Goal: Task Accomplishment & Management: Use online tool/utility

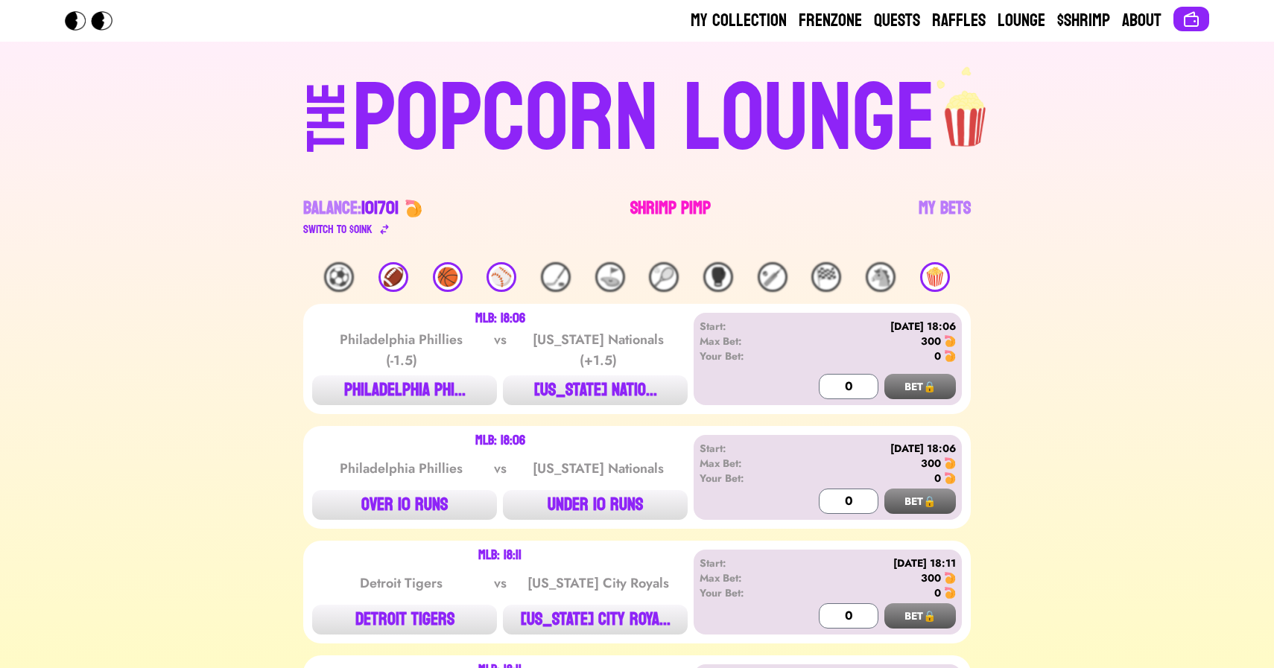
click at [656, 209] on link "Shrimp Pimp" at bounding box center [670, 218] width 80 height 42
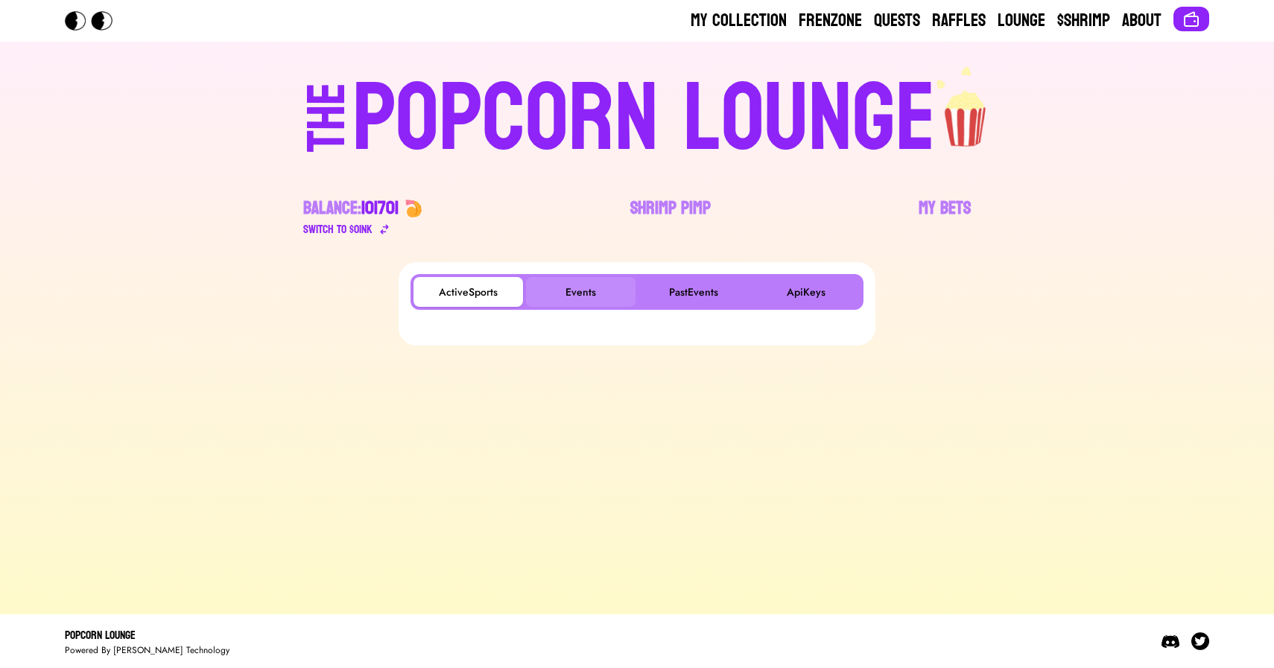
click at [612, 288] on button "Events" at bounding box center [580, 292] width 109 height 30
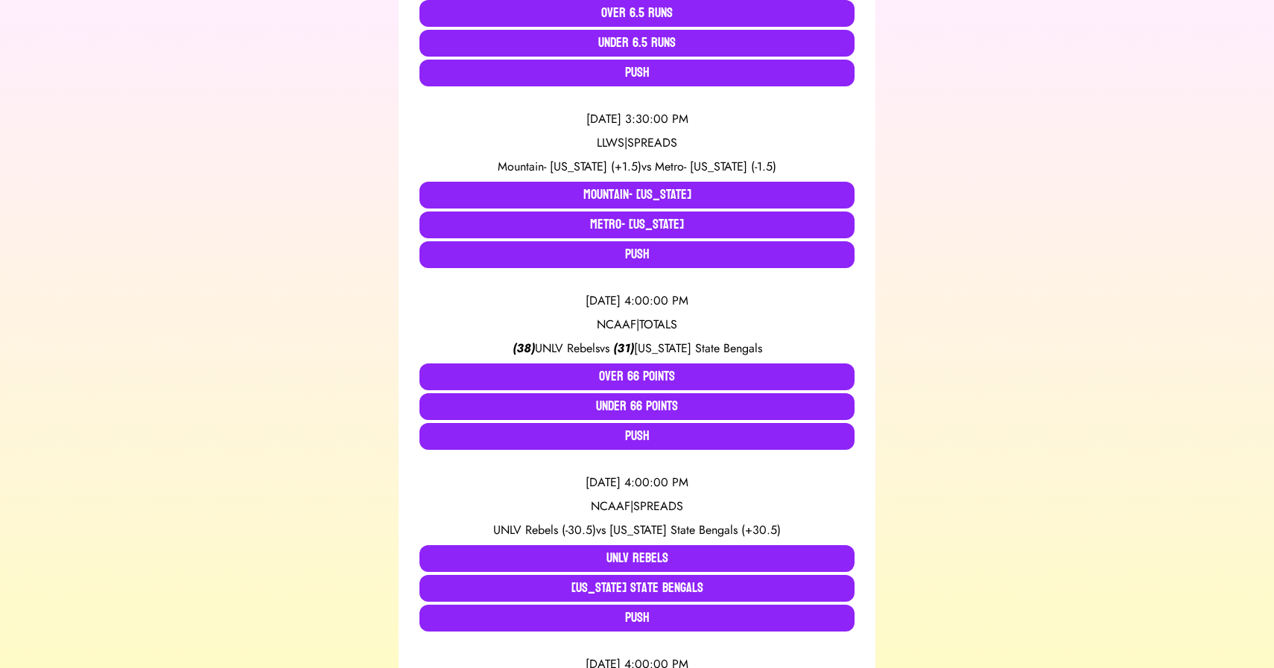
scroll to position [432, 0]
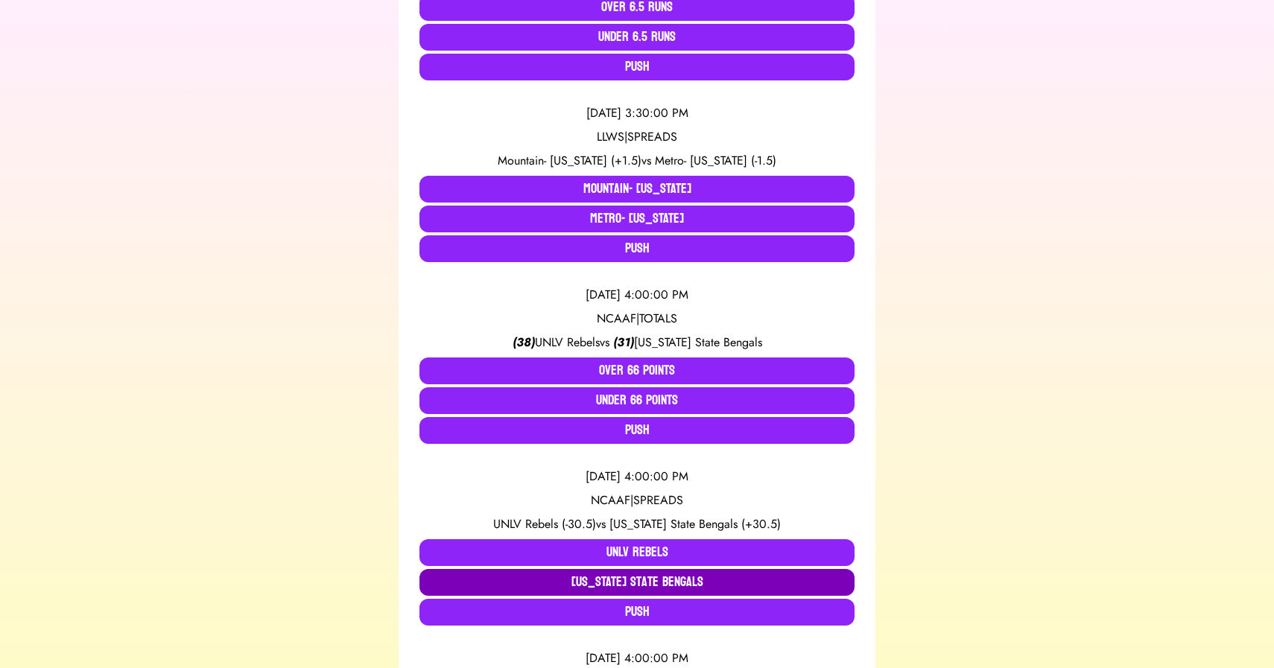
click at [588, 575] on button "[US_STATE] State Bengals" at bounding box center [636, 582] width 435 height 27
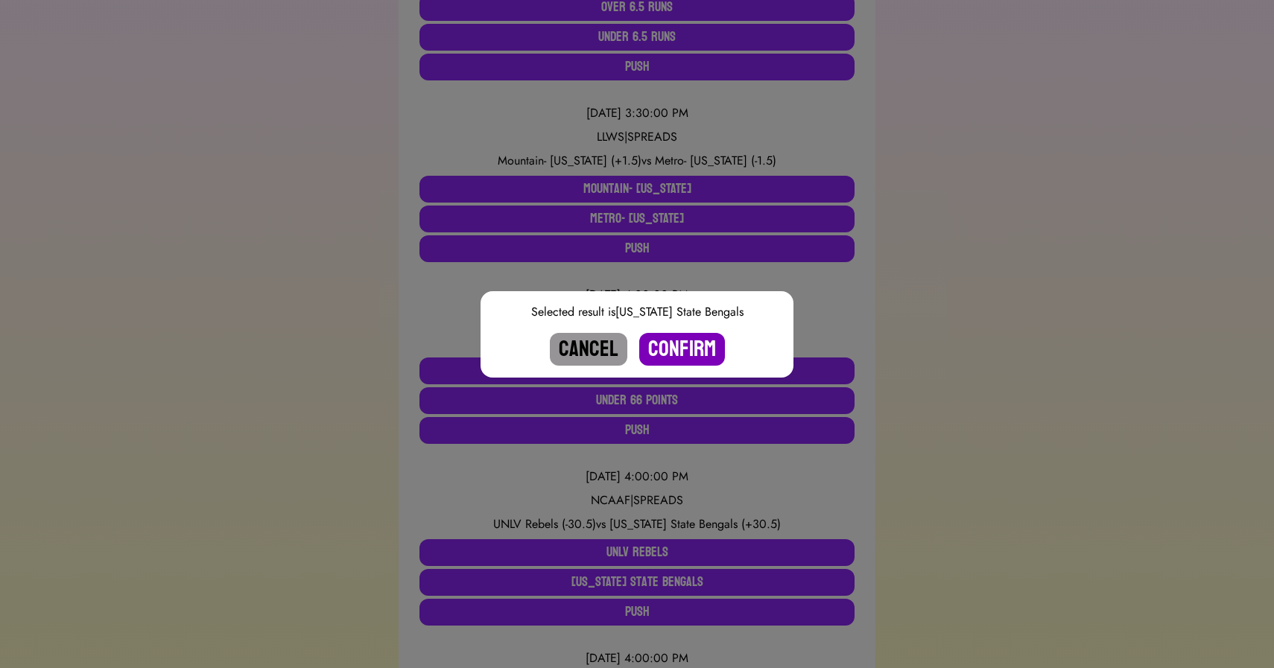
click at [671, 347] on button "Confirm" at bounding box center [682, 349] width 86 height 33
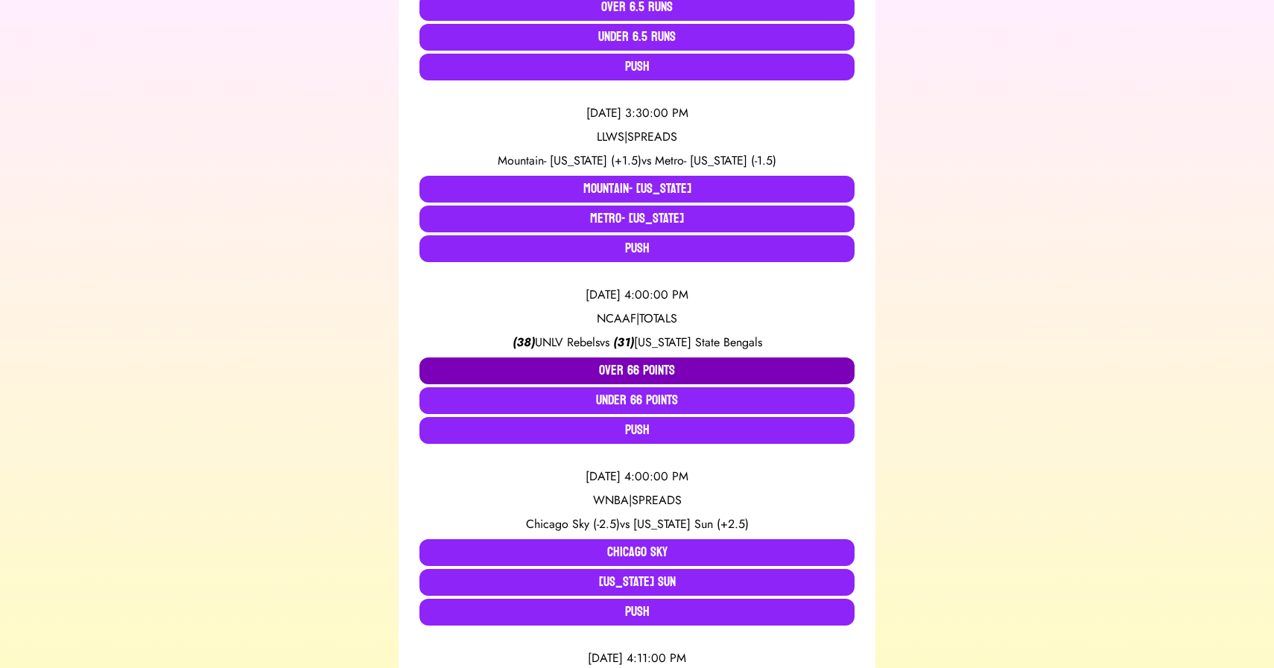
click at [610, 371] on button "Over 66 Points" at bounding box center [636, 371] width 435 height 27
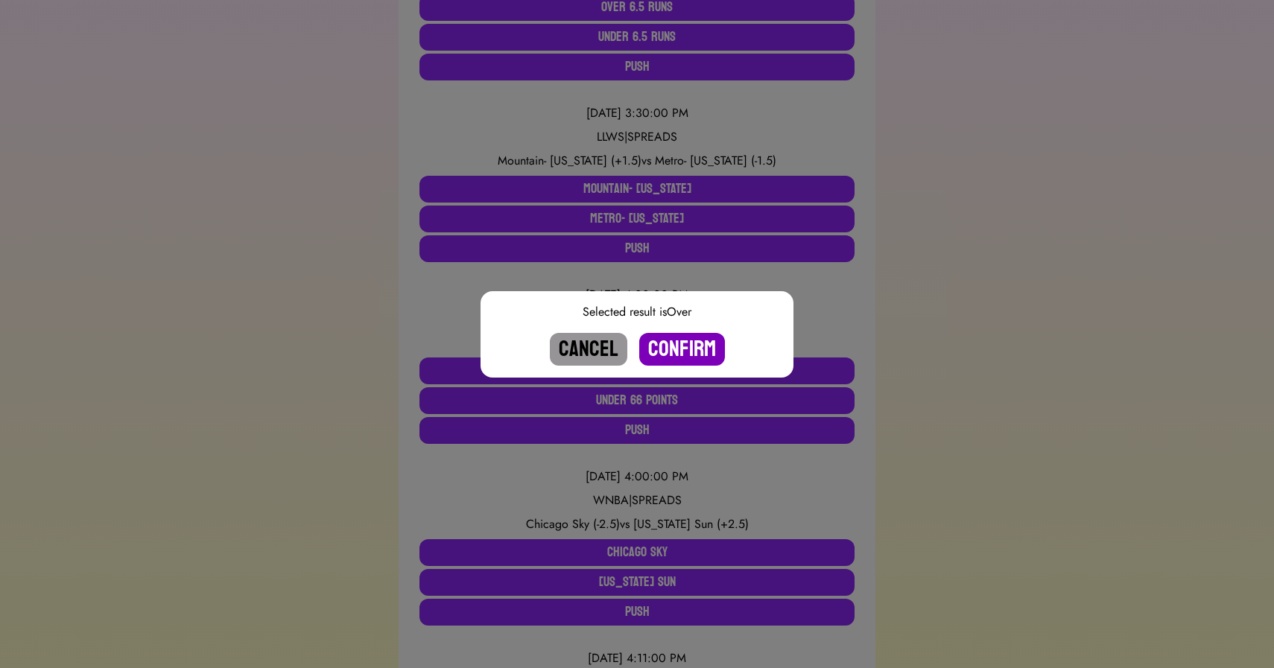
click at [672, 347] on button "Confirm" at bounding box center [682, 349] width 86 height 33
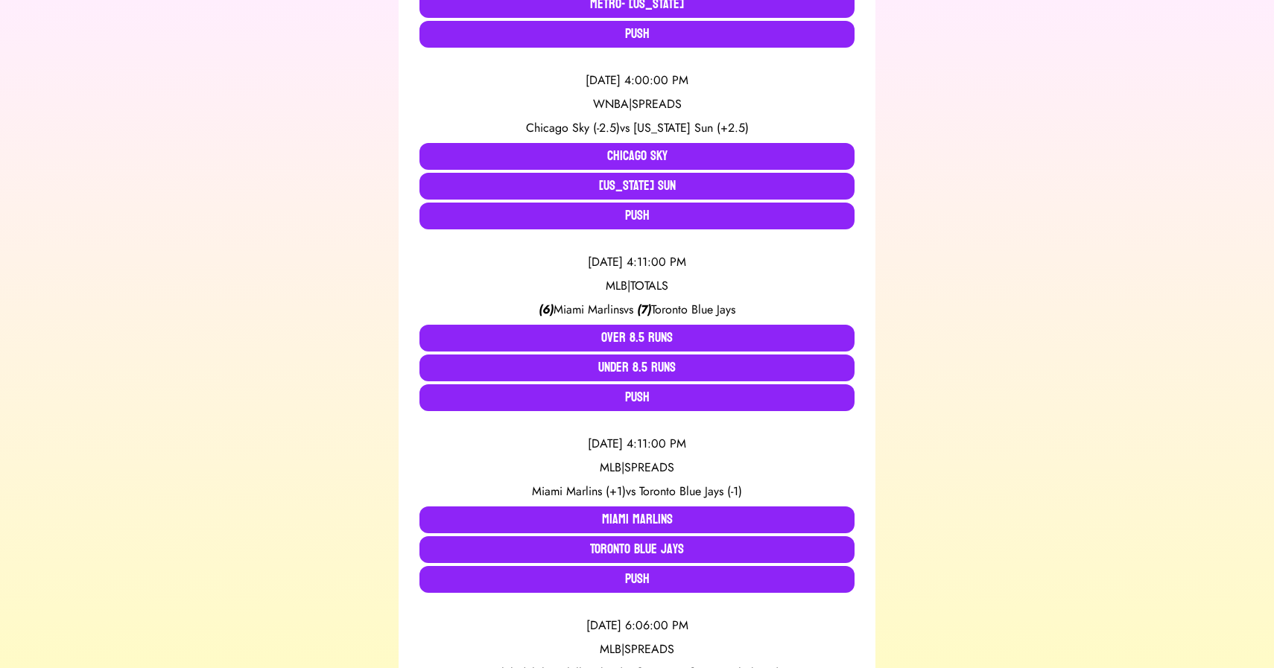
scroll to position [648, 0]
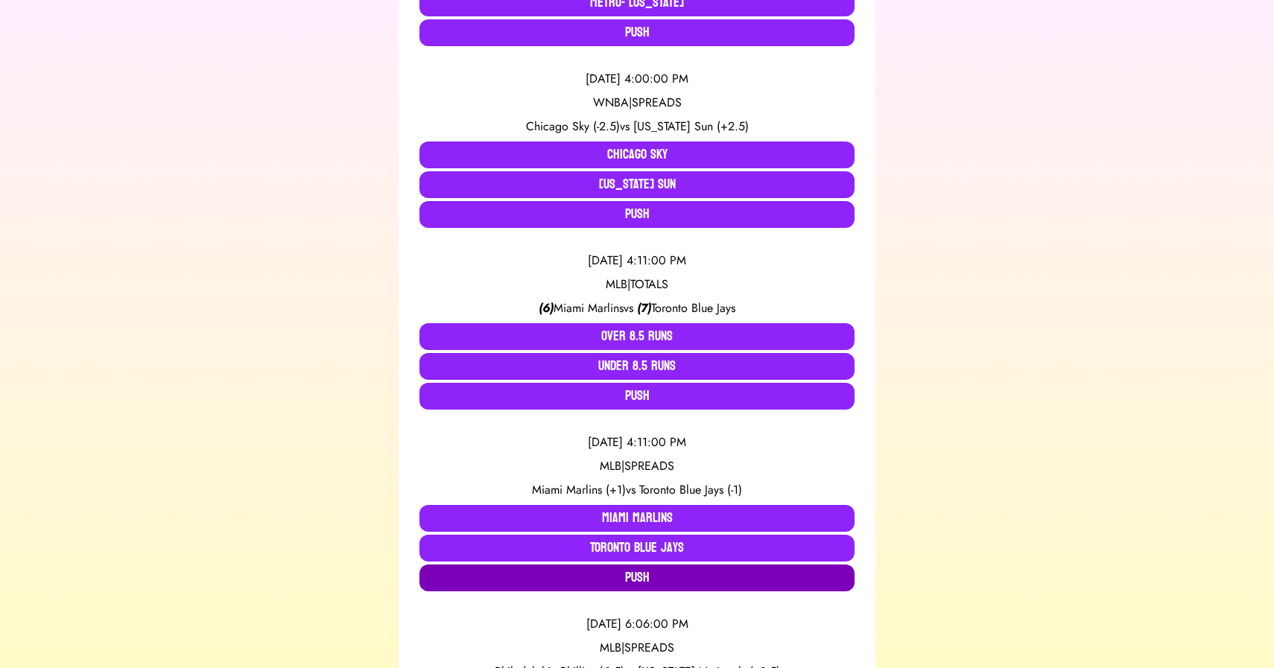
click at [618, 582] on button "Push" at bounding box center [636, 578] width 435 height 27
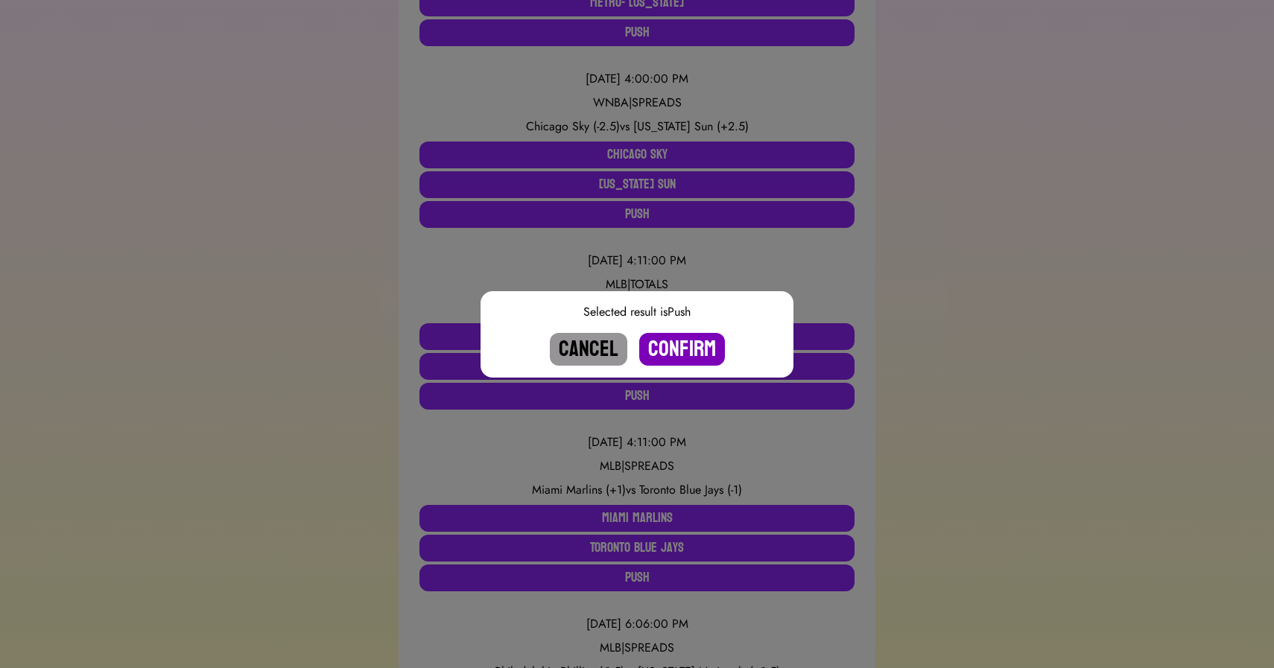
click at [661, 353] on button "Confirm" at bounding box center [682, 349] width 86 height 33
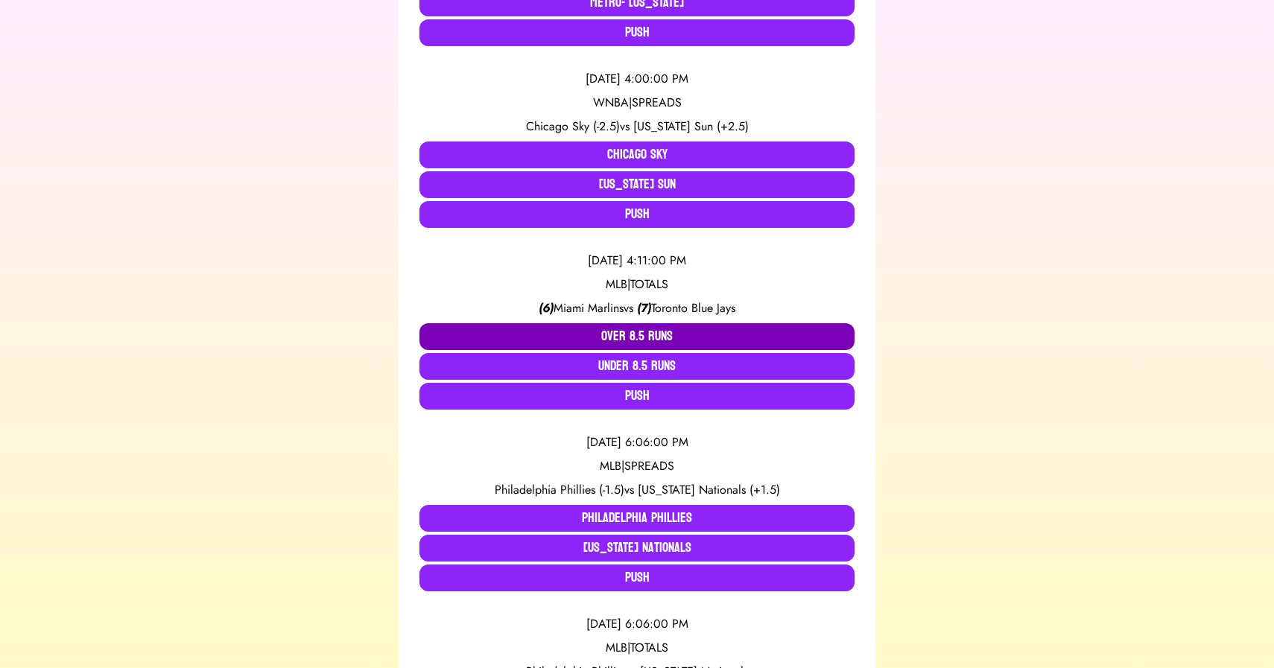
click at [623, 330] on button "Over 8.5 Runs" at bounding box center [636, 336] width 435 height 27
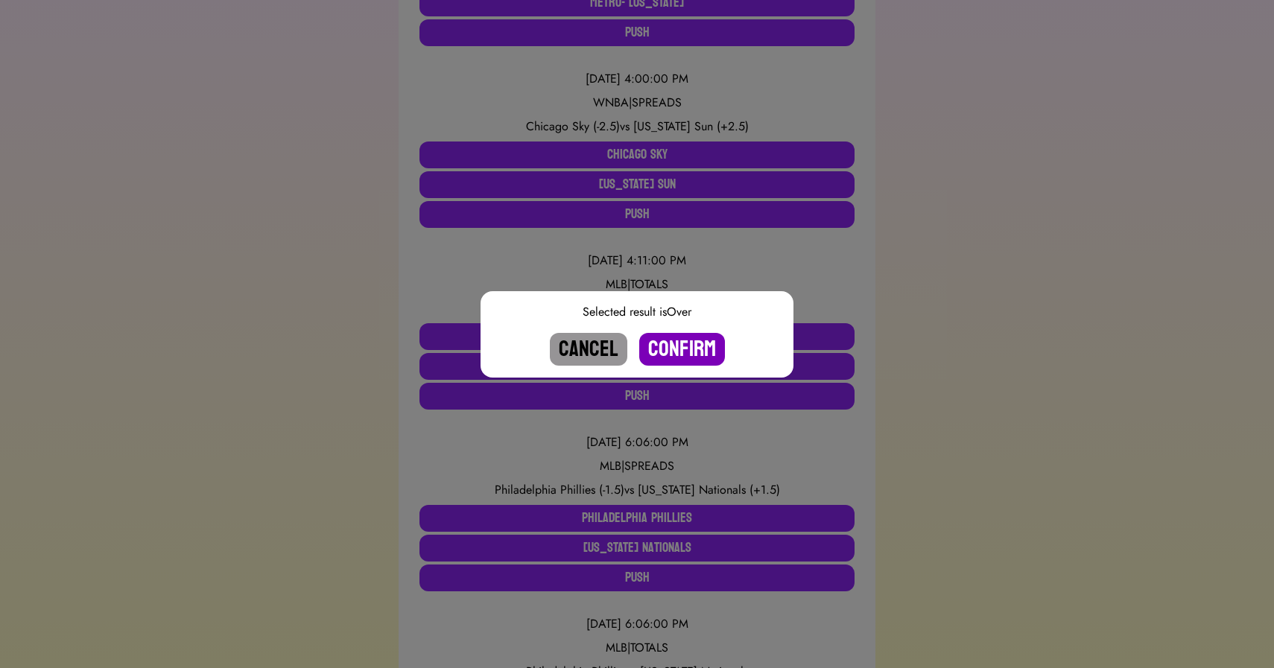
click at [685, 339] on button "Confirm" at bounding box center [682, 349] width 86 height 33
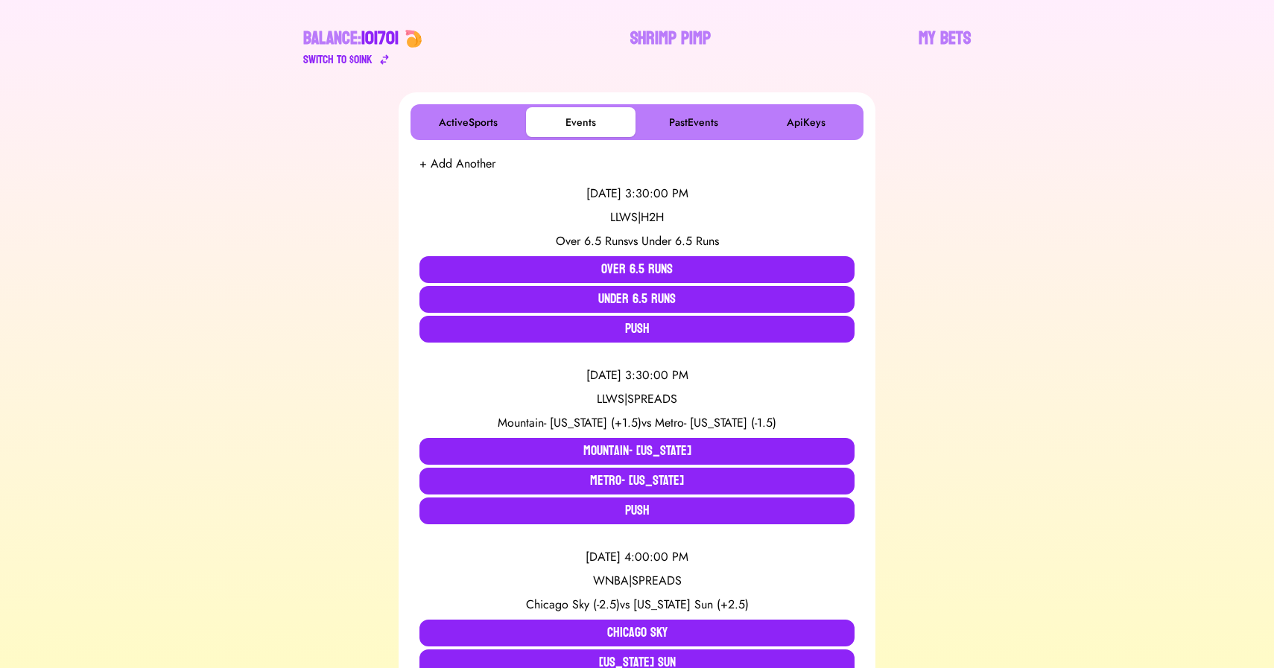
scroll to position [174, 0]
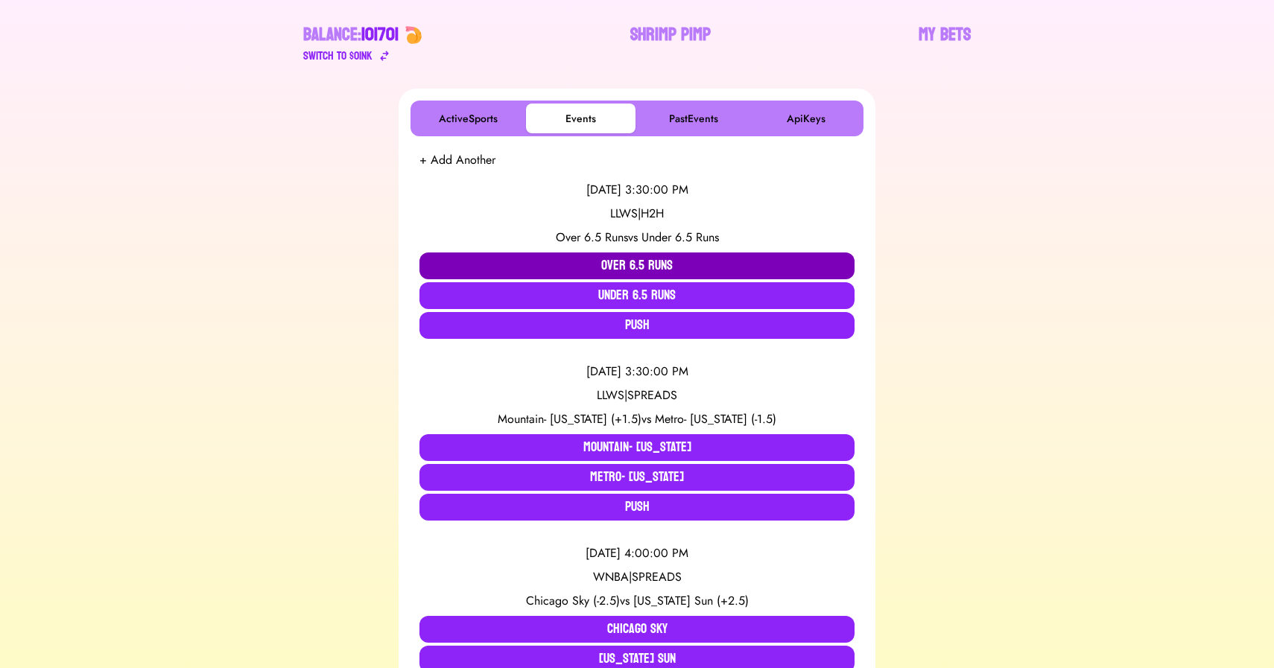
click at [611, 261] on button "Over 6.5 Runs" at bounding box center [636, 266] width 435 height 27
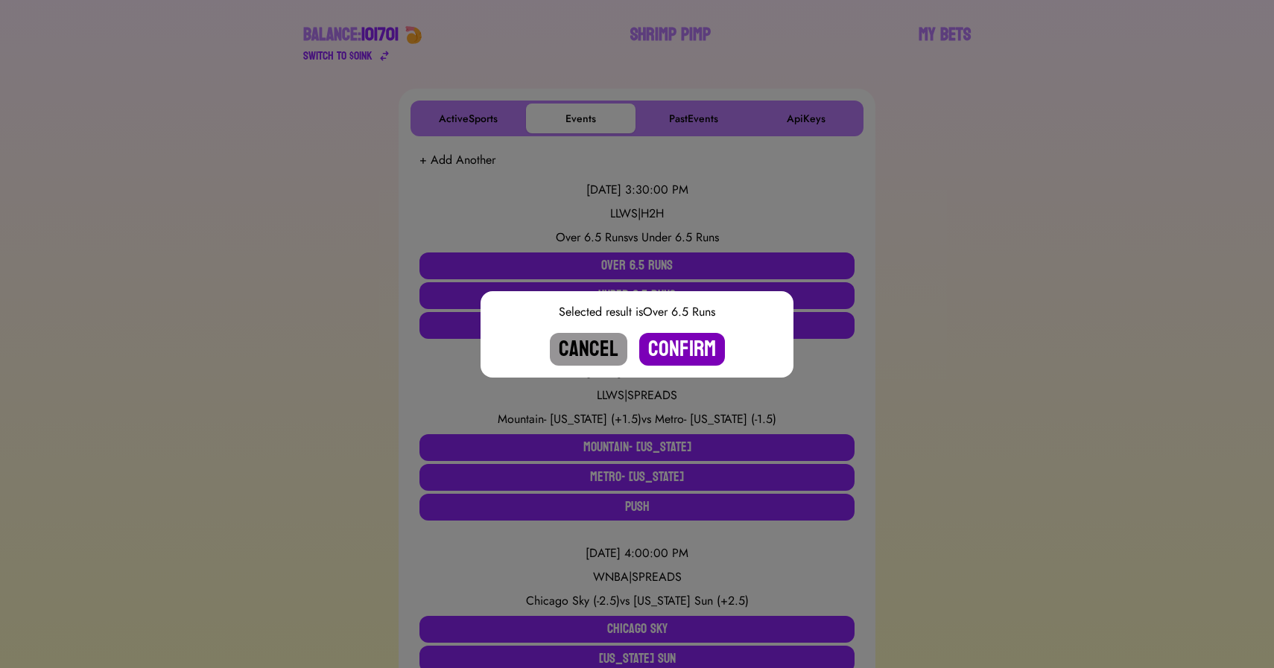
click at [693, 347] on button "Confirm" at bounding box center [682, 349] width 86 height 33
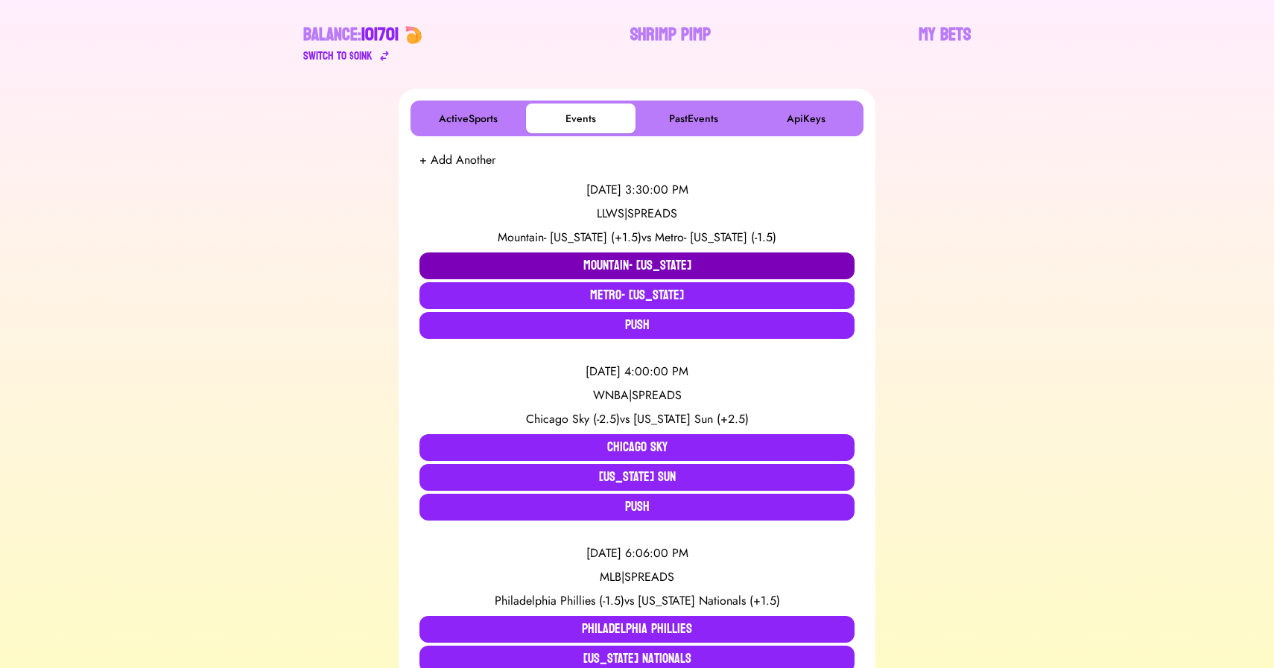
click at [585, 273] on button "Mountain- [US_STATE]" at bounding box center [636, 266] width 435 height 27
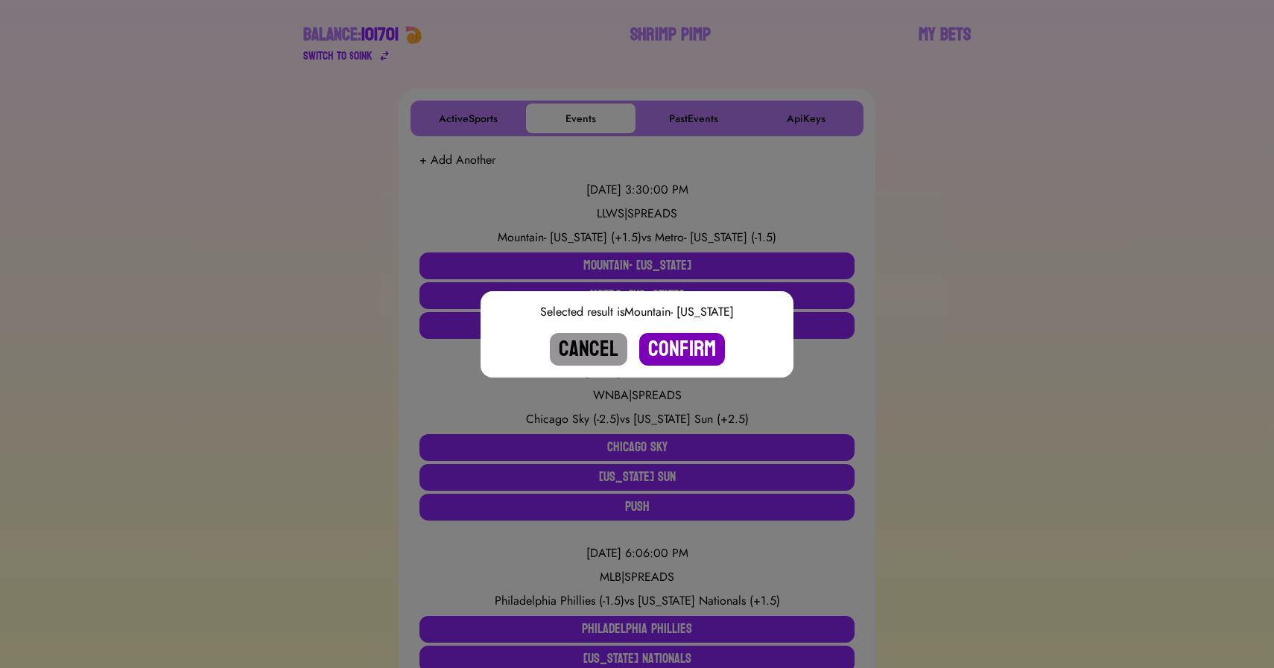
click at [676, 341] on button "Confirm" at bounding box center [682, 349] width 86 height 33
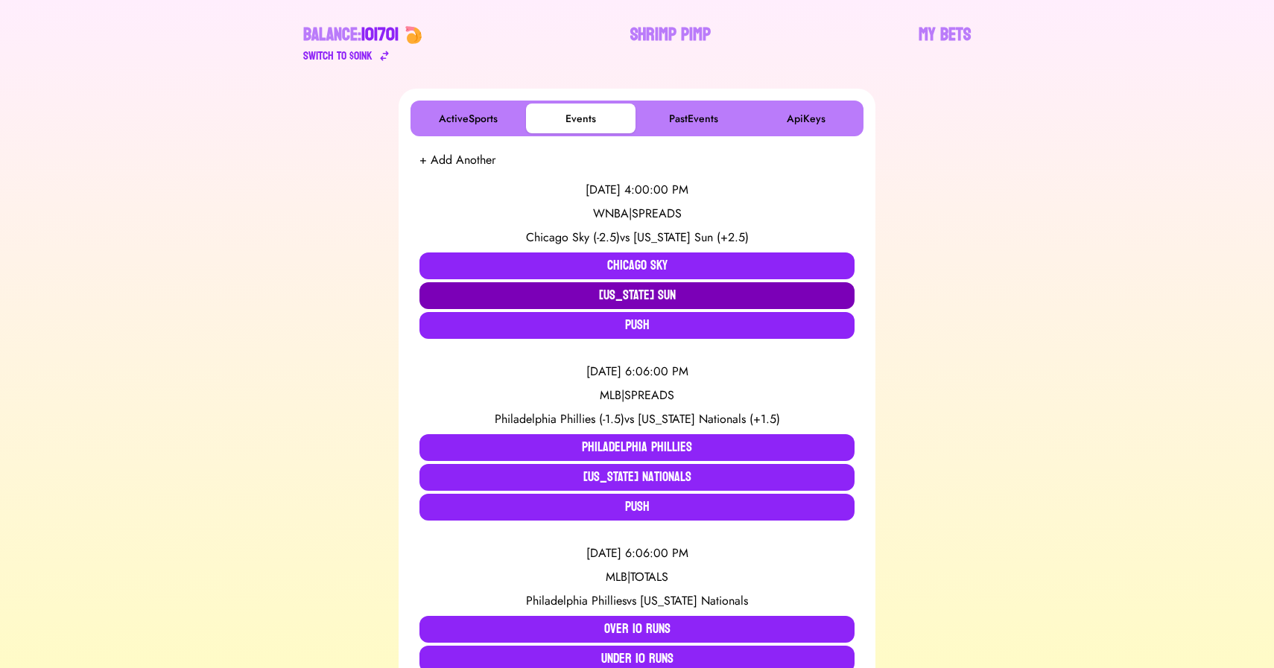
click at [611, 297] on button "[US_STATE] Sun" at bounding box center [636, 295] width 435 height 27
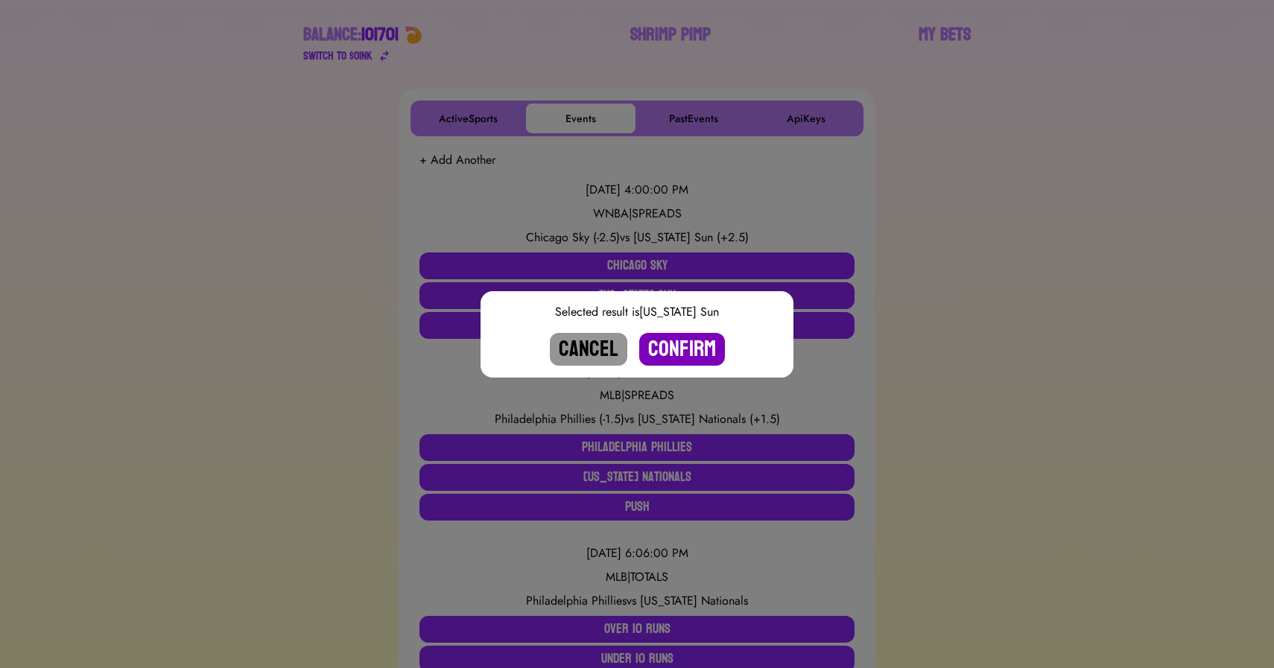
click at [679, 347] on button "Confirm" at bounding box center [682, 349] width 86 height 33
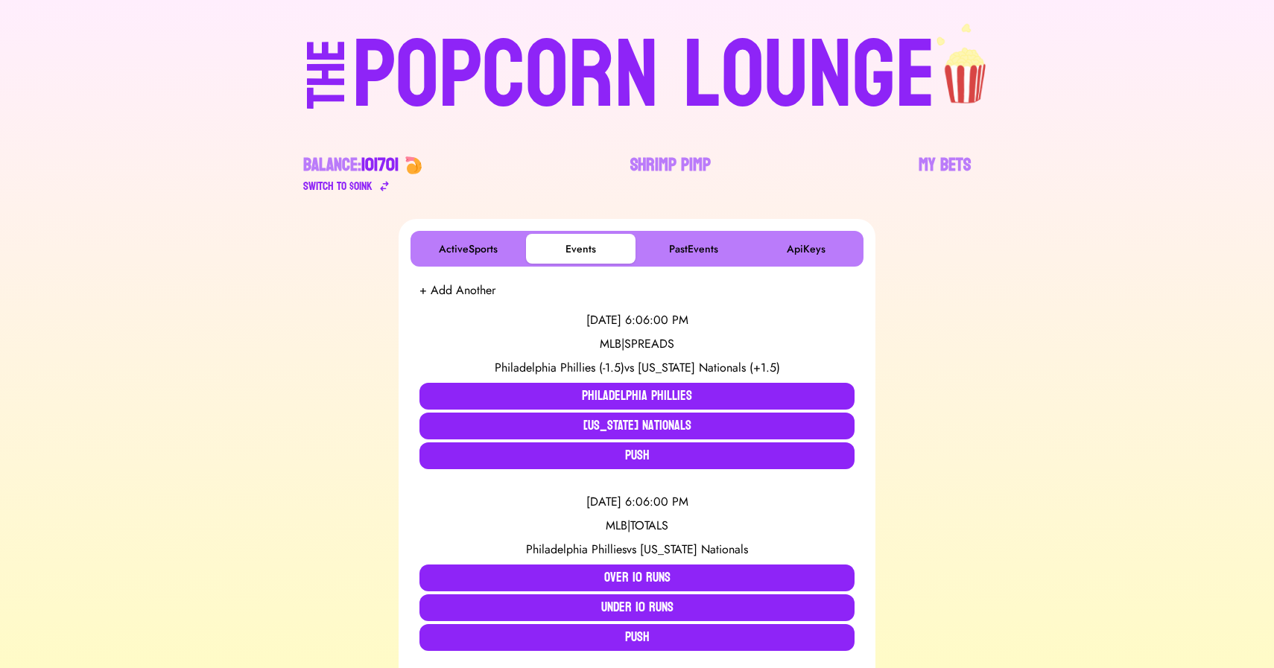
scroll to position [0, 0]
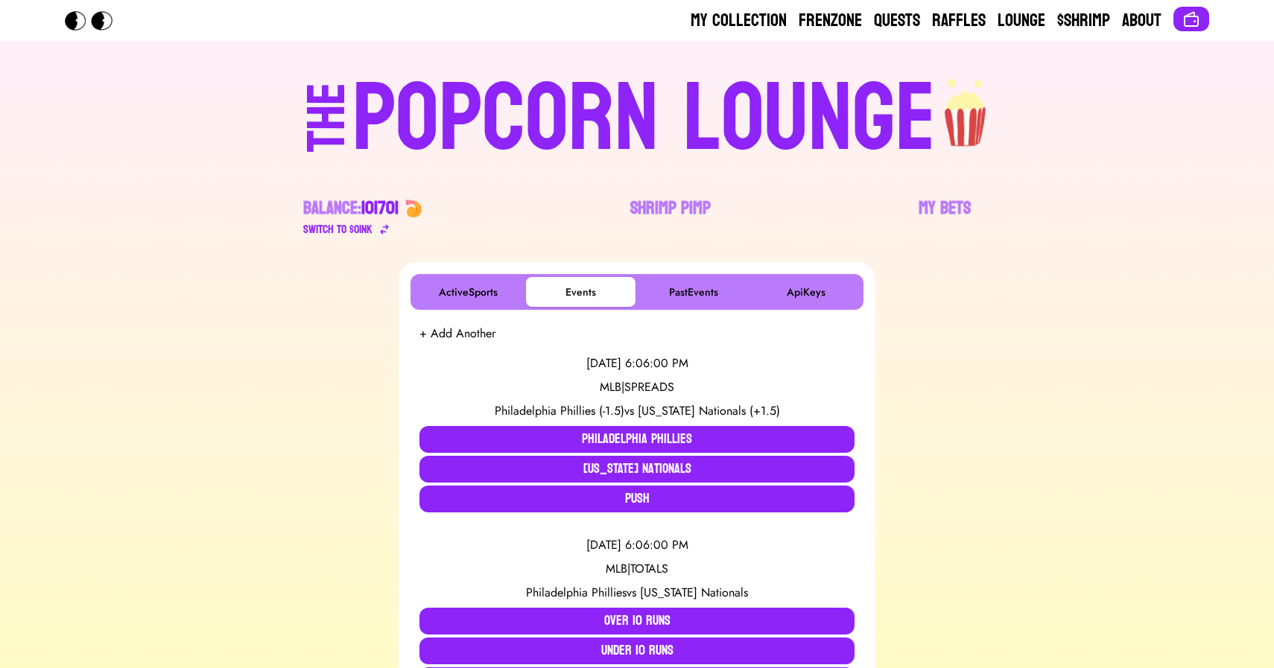
click at [562, 92] on div "POPCORN LOUNGE" at bounding box center [643, 119] width 583 height 95
